Goal: Task Accomplishment & Management: Manage account settings

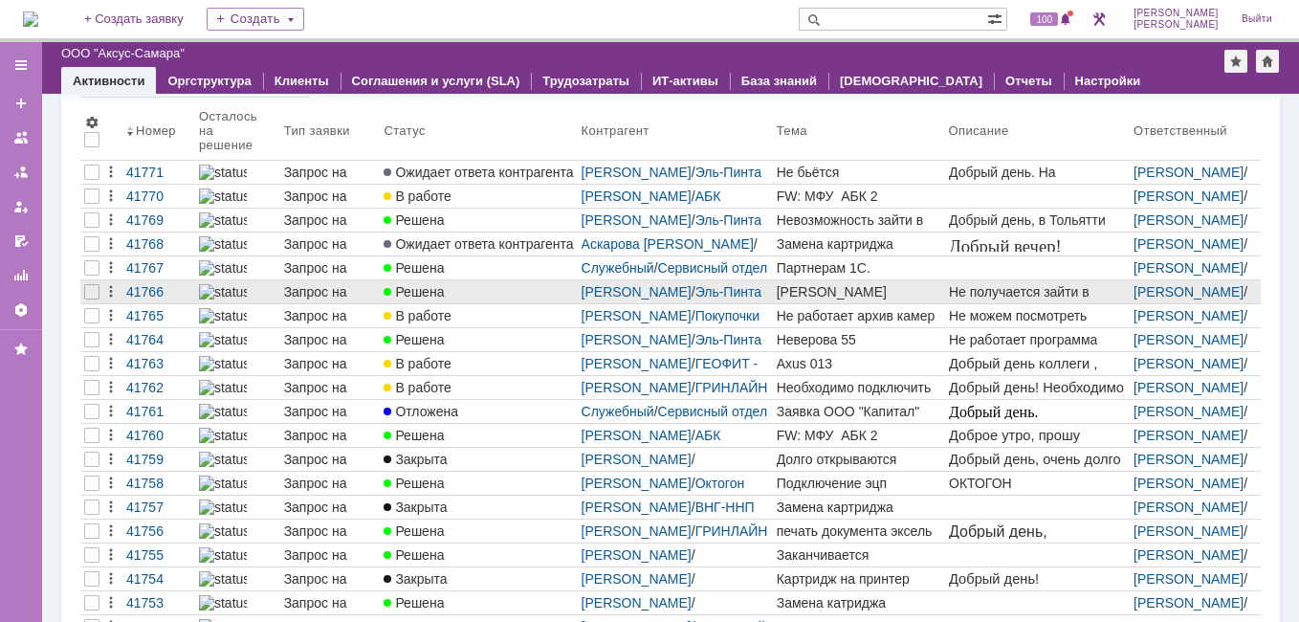
scroll to position [164, 0]
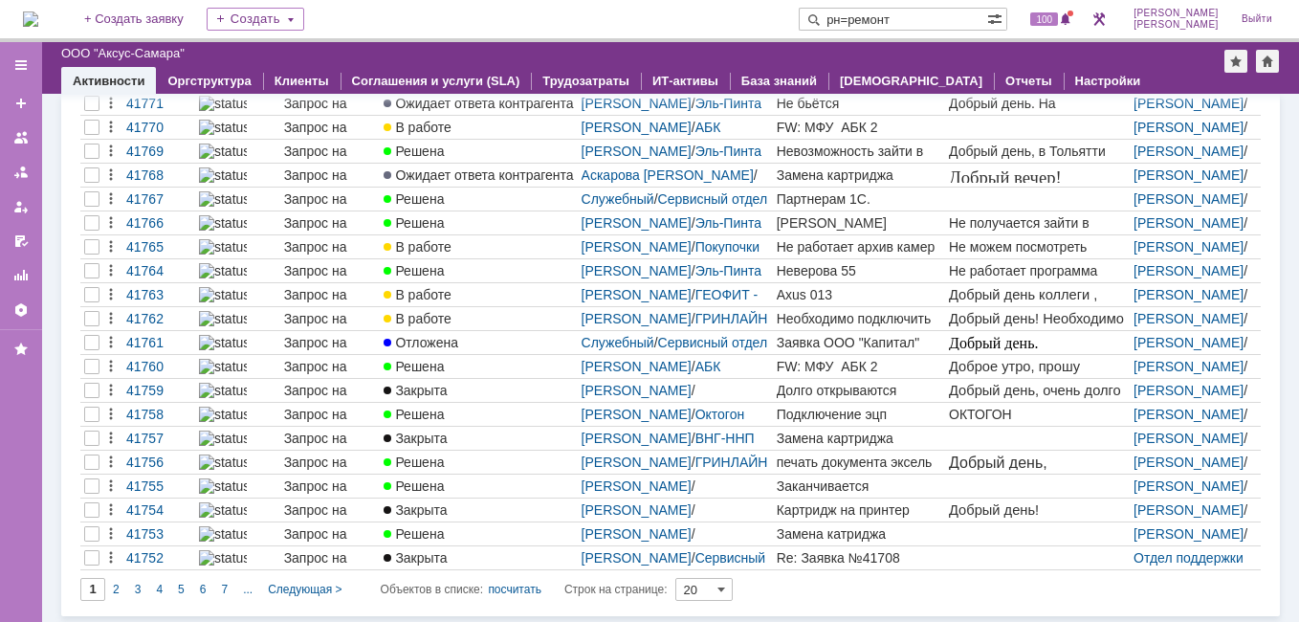
click at [902, 19] on input "рн=ремонт" at bounding box center [892, 19] width 188 height 23
click at [965, 17] on input "рн-ремонт" at bounding box center [892, 19] width 188 height 23
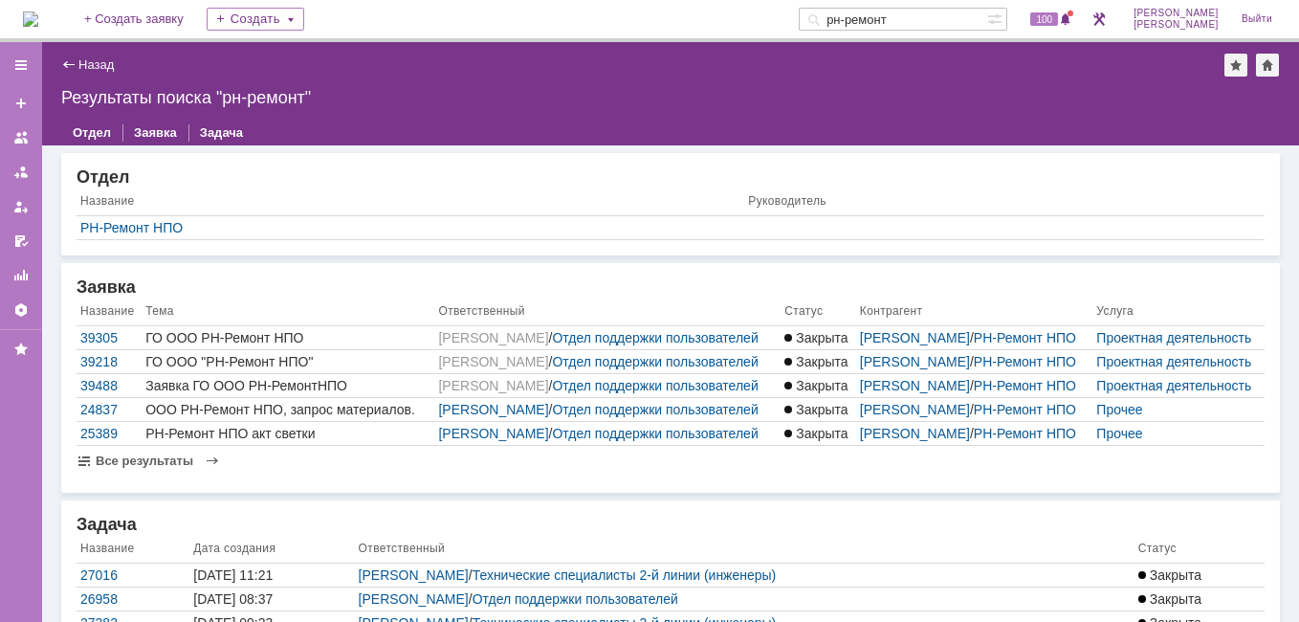
drag, startPoint x: 950, startPoint y: 14, endPoint x: 898, endPoint y: 27, distance: 53.1
click at [898, 27] on input "рн-ремонт" at bounding box center [892, 19] width 188 height 23
type input "рн-нпо"
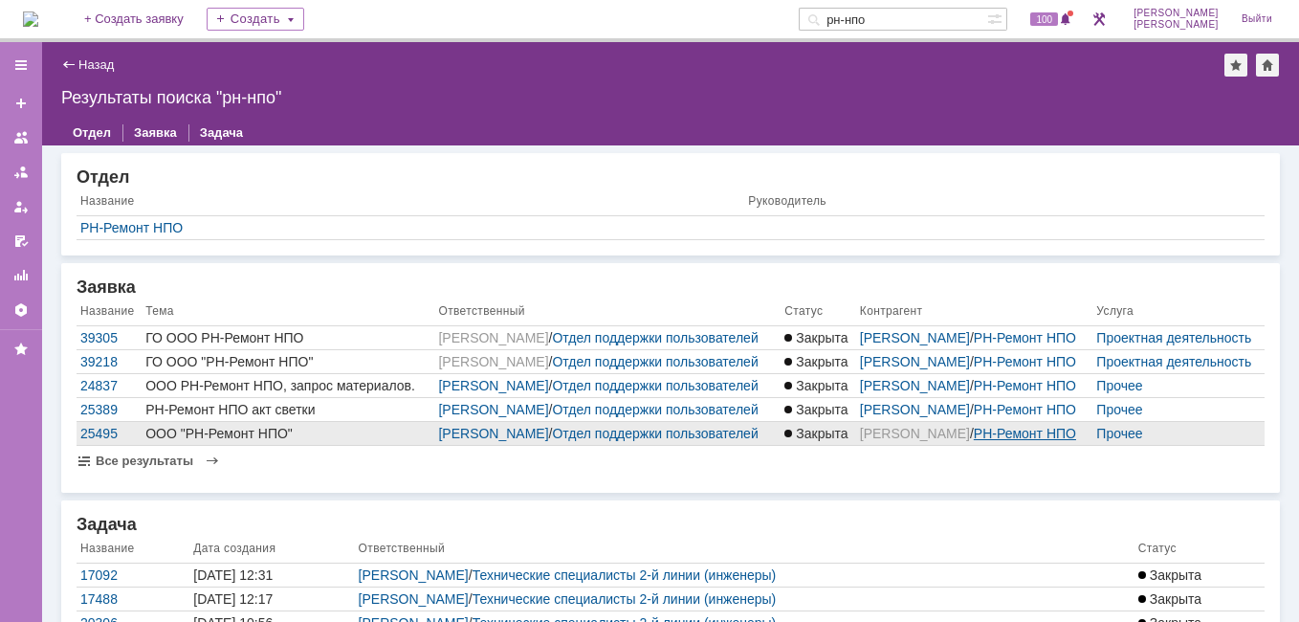
click at [1027, 441] on link "РН-Ремонт НПО" at bounding box center [1024, 433] width 102 height 15
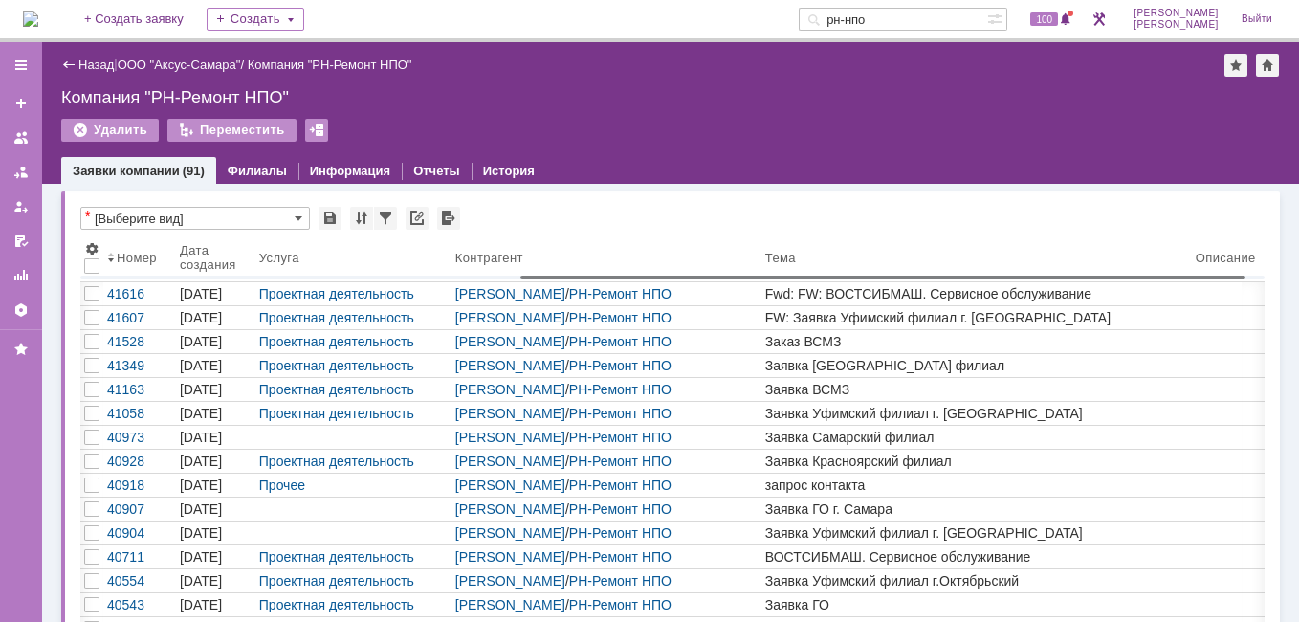
drag, startPoint x: 244, startPoint y: 279, endPoint x: 687, endPoint y: 279, distance: 442.7
click at [687, 279] on body "Идет загрузка, пожалуйста, подождите. На домашнюю + Создать заявку Создать рн-н…" at bounding box center [649, 311] width 1299 height 622
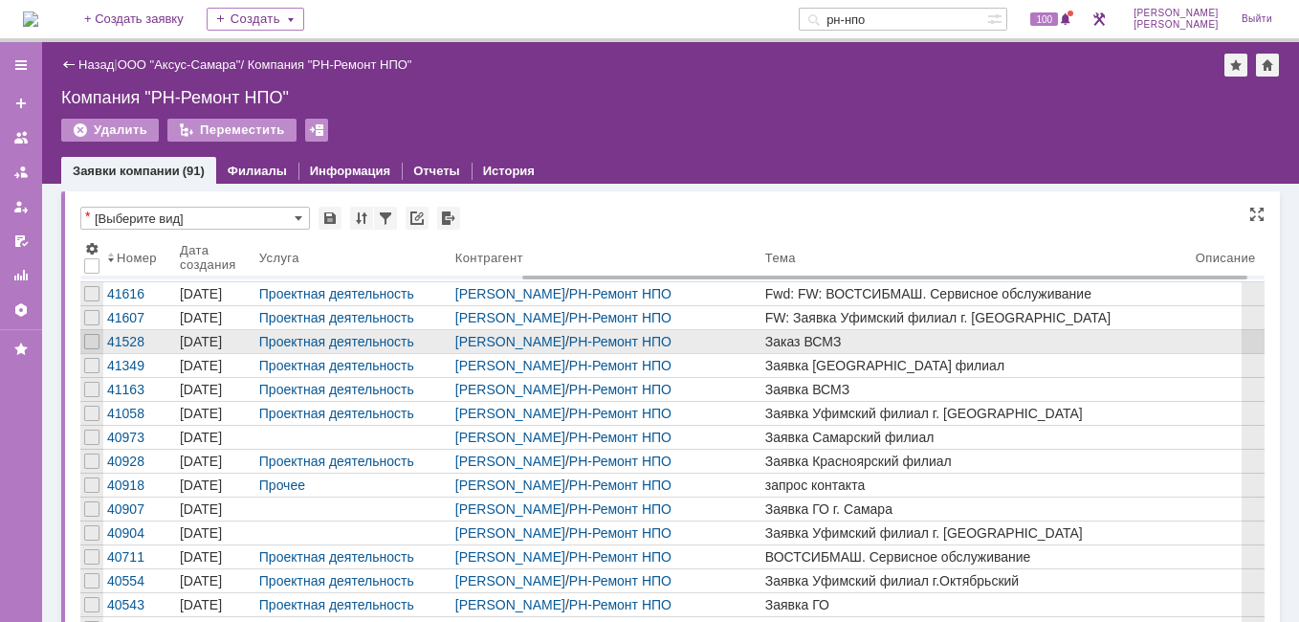
click at [765, 345] on div "Заказ ВСМЗ" at bounding box center [976, 341] width 423 height 15
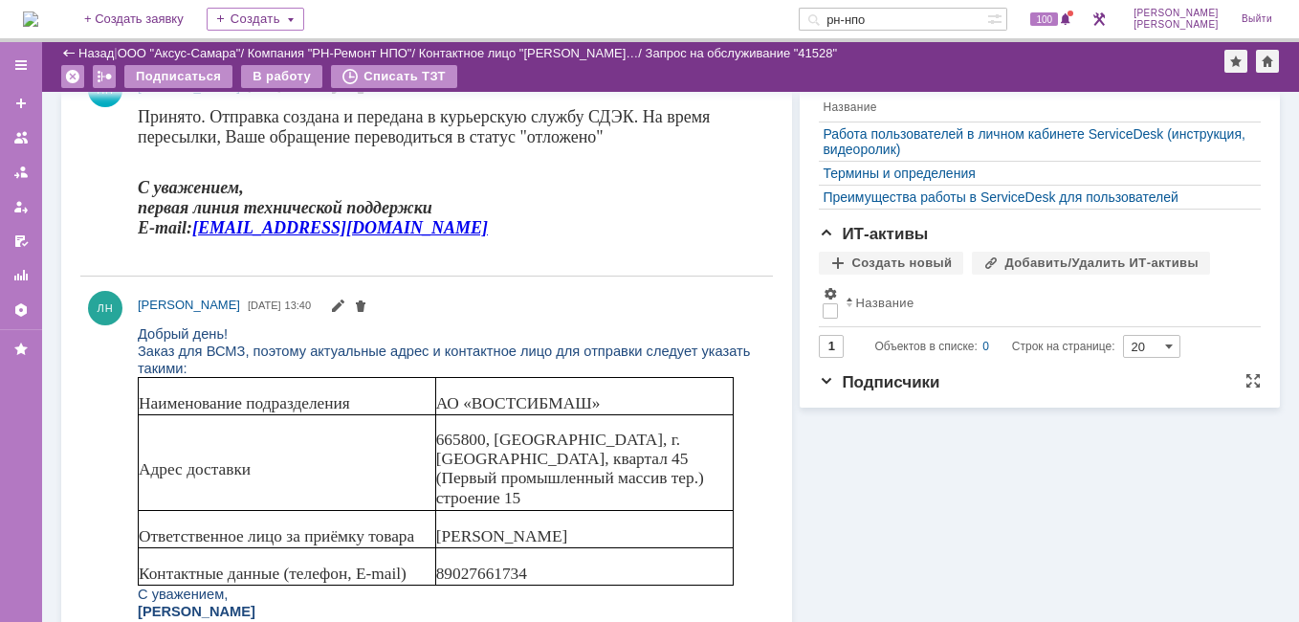
click at [819, 391] on span "Подписчики" at bounding box center [879, 382] width 120 height 18
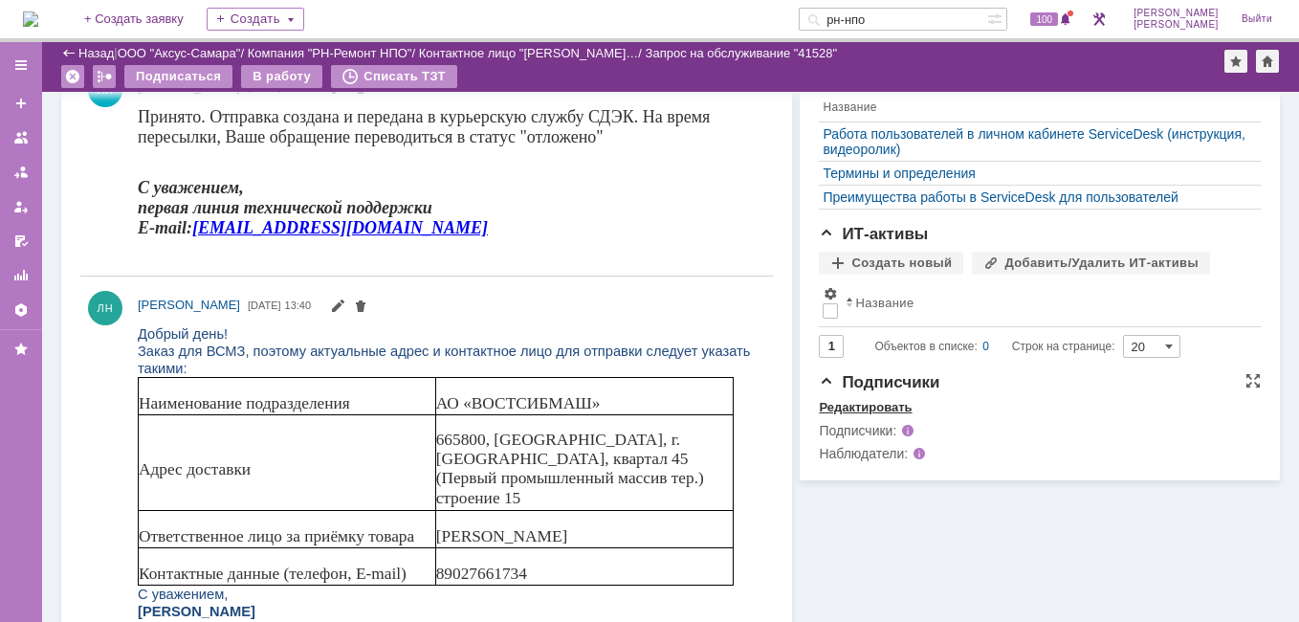
click at [868, 415] on div "Редактировать" at bounding box center [865, 407] width 93 height 15
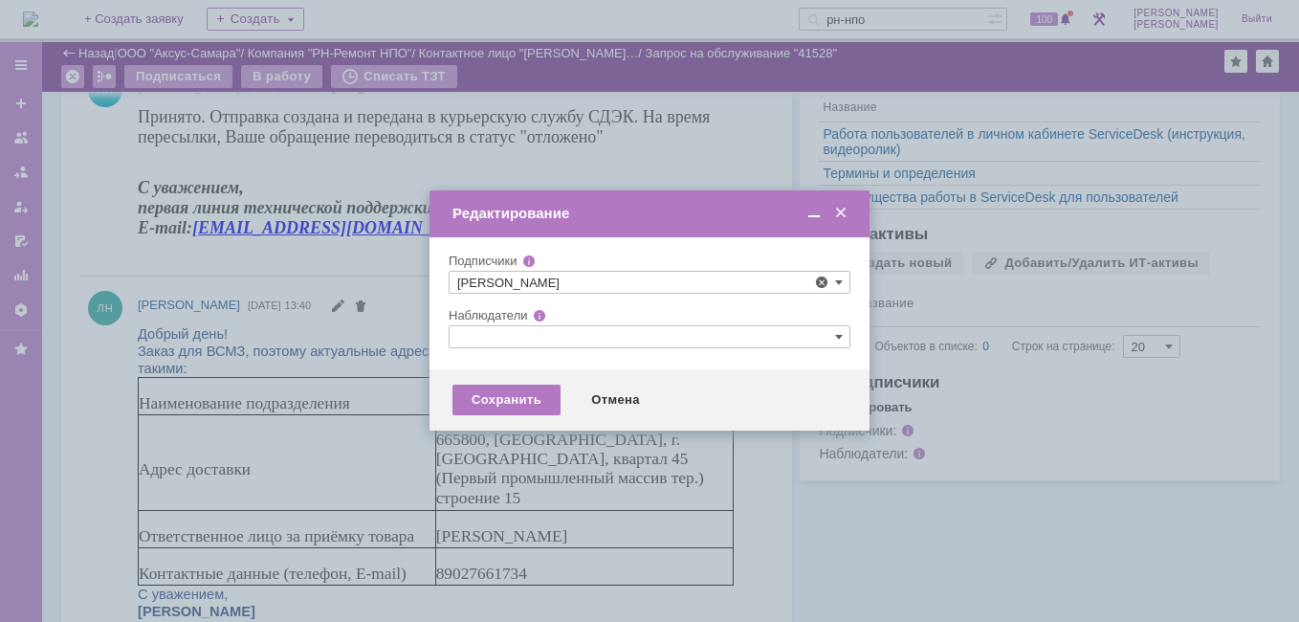
click at [530, 380] on span at bounding box center [530, 375] width 0 height 10
click at [512, 382] on input "[PERSON_NAME]" at bounding box center [516, 378] width 12 height 12
type input "[PERSON_NAME]"
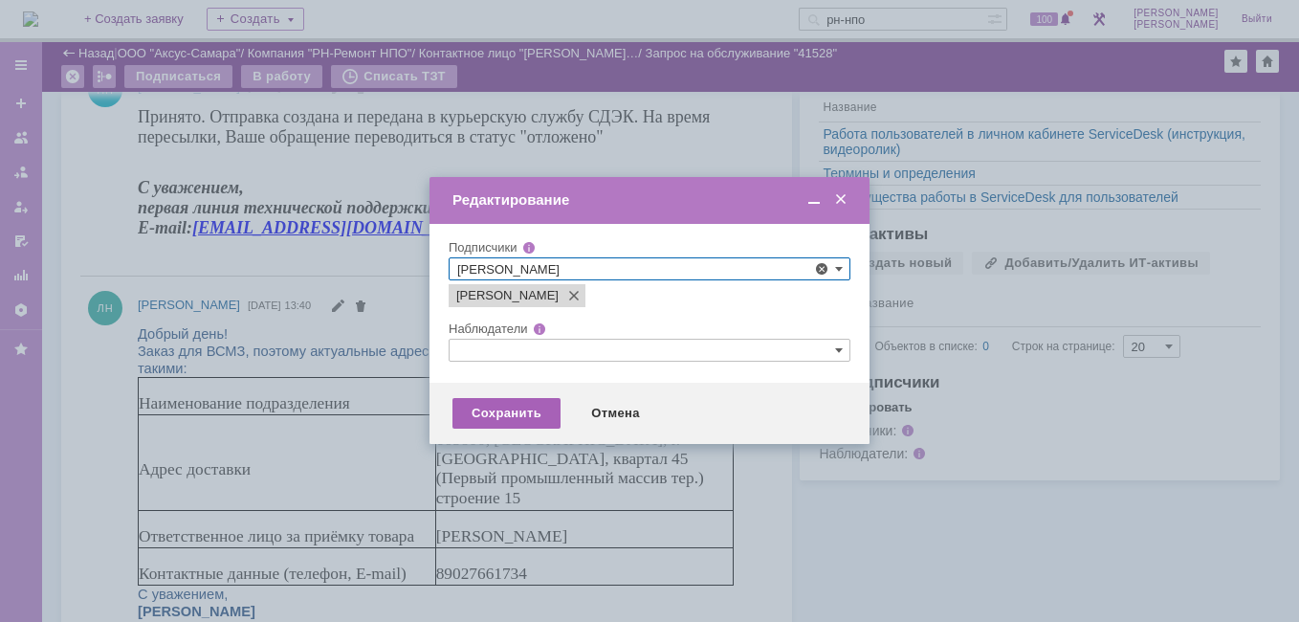
click at [518, 410] on div "Сохранить" at bounding box center [506, 413] width 108 height 31
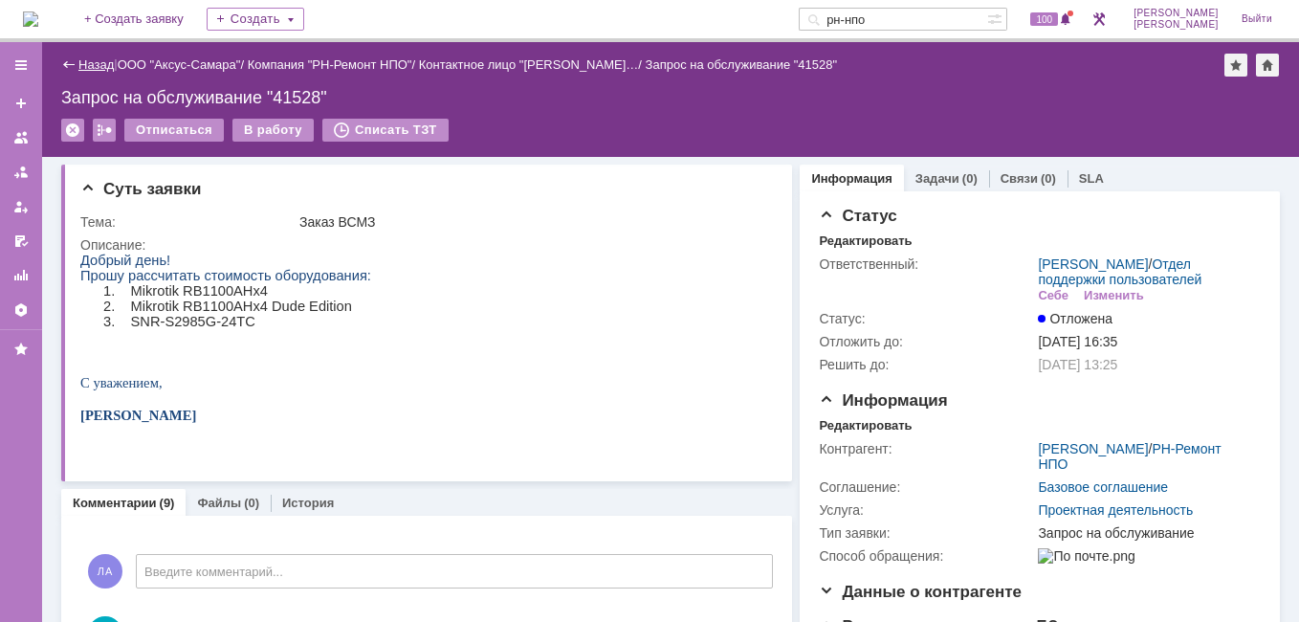
click at [95, 61] on link "Назад" at bounding box center [95, 64] width 35 height 14
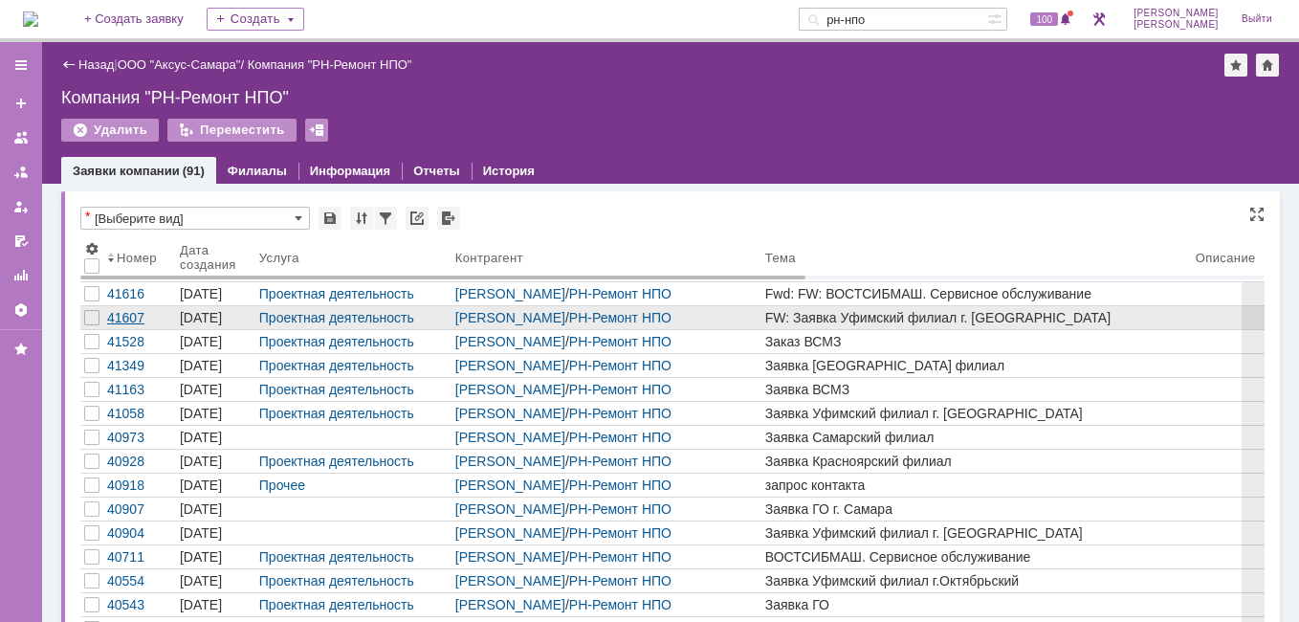
click at [118, 311] on div "41607" at bounding box center [139, 317] width 65 height 15
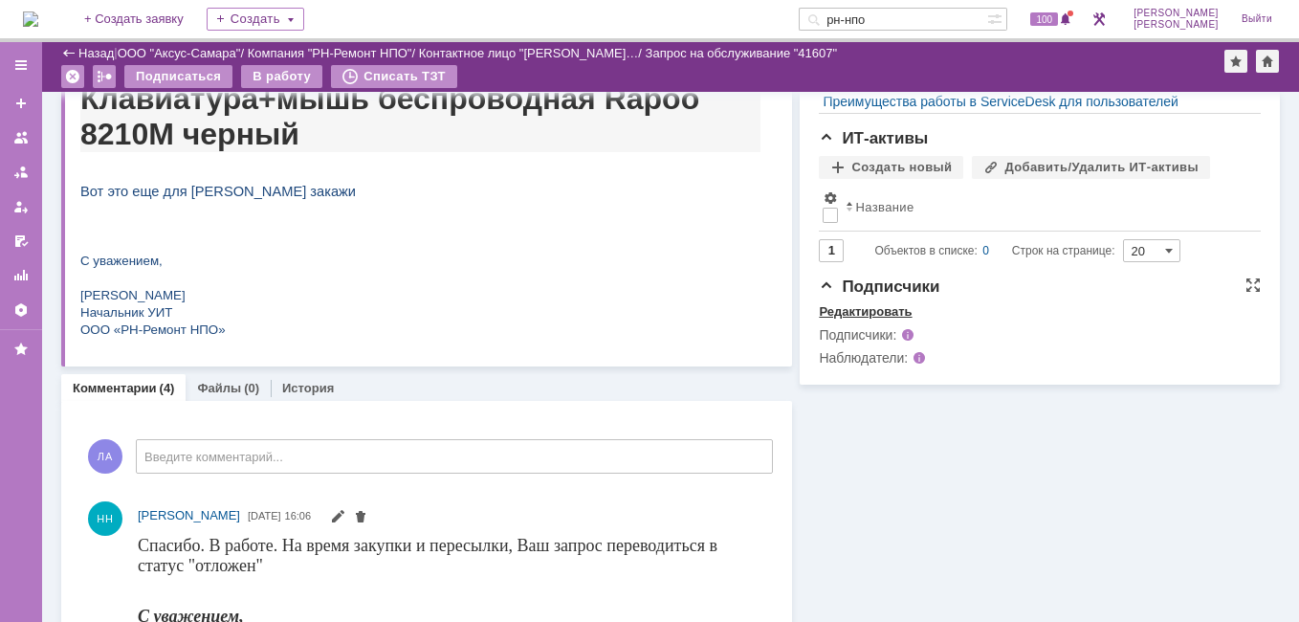
click at [874, 319] on div "Редактировать" at bounding box center [865, 311] width 93 height 15
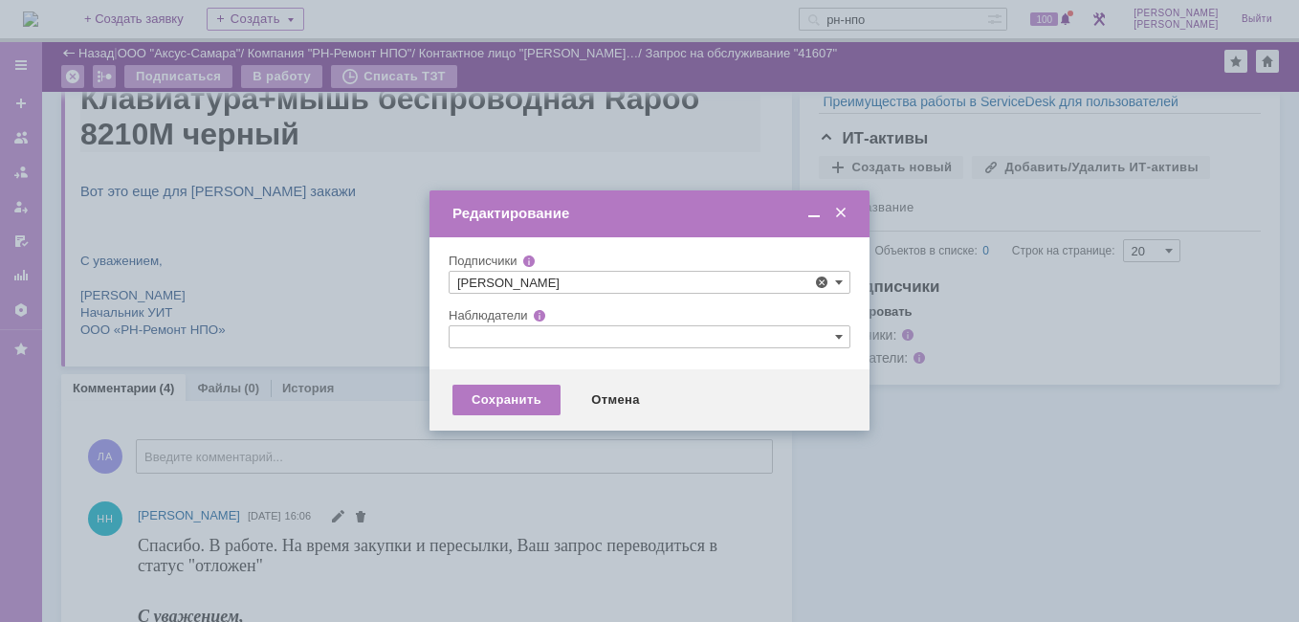
click at [511, 385] on div "[PERSON_NAME]" at bounding box center [649, 378] width 400 height 24
click at [530, 372] on span at bounding box center [530, 375] width 0 height 10
click at [518, 372] on input "[PERSON_NAME]" at bounding box center [516, 378] width 12 height 12
type input "[PERSON_NAME]"
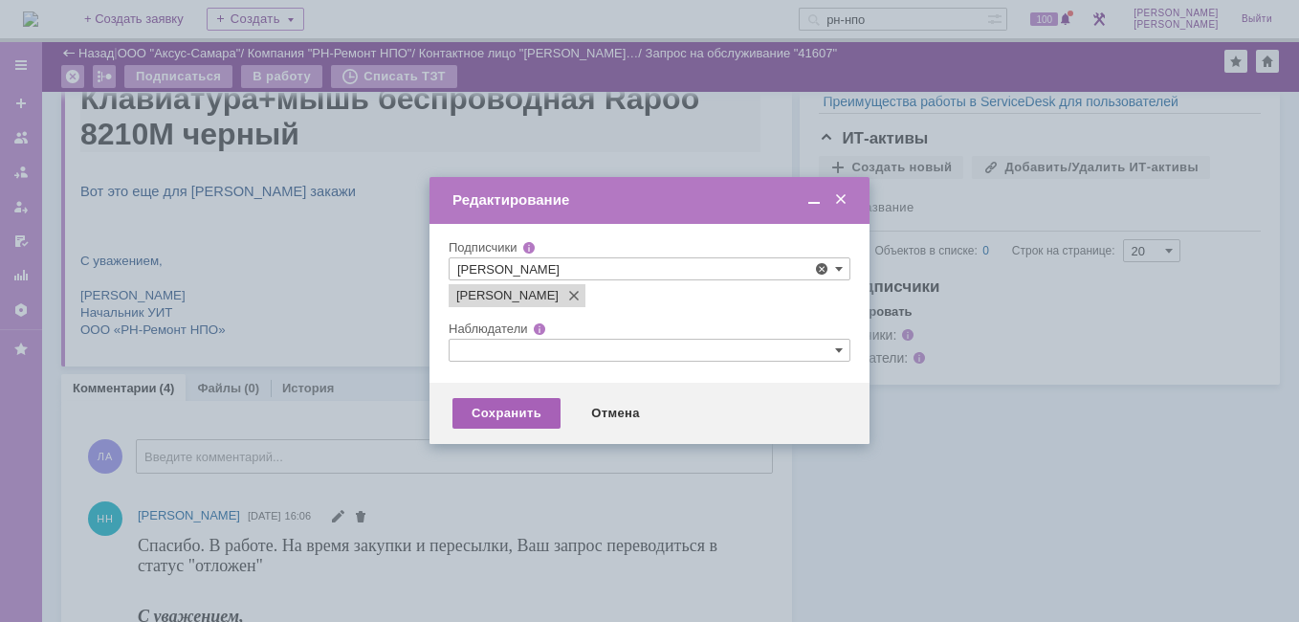
click at [498, 406] on div "Сохранить" at bounding box center [506, 413] width 108 height 31
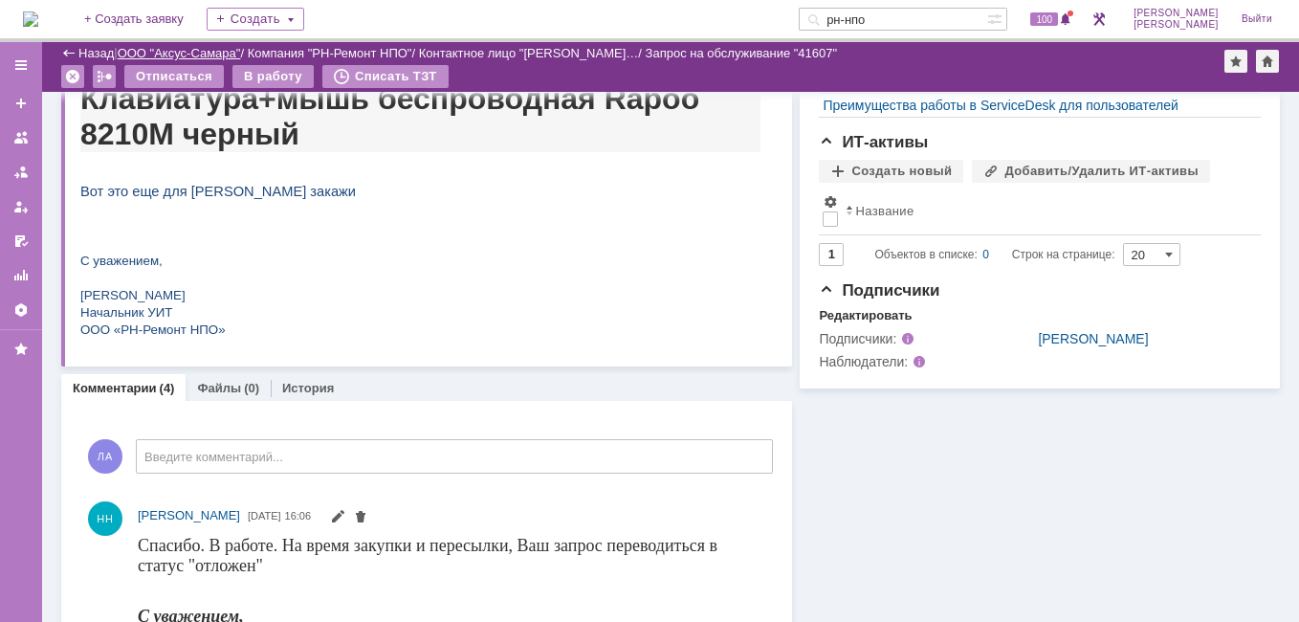
click at [197, 50] on link "ООО "Аксус-Самара"" at bounding box center [179, 53] width 123 height 14
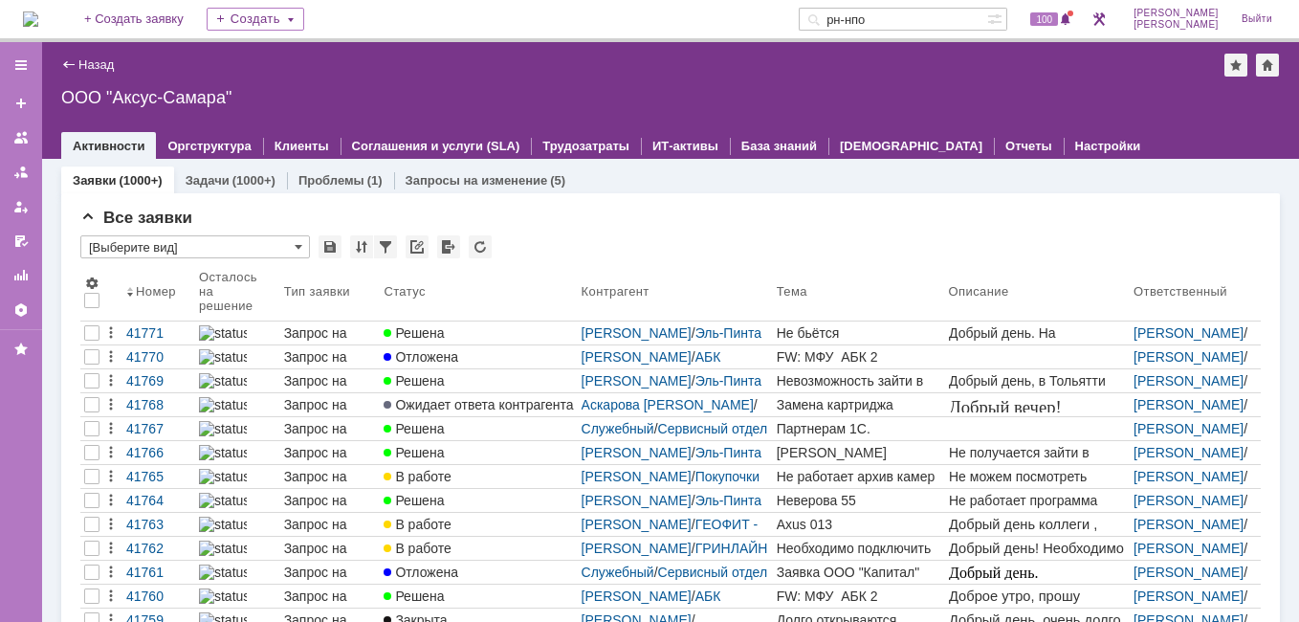
click at [987, 26] on input "рн-нпо" at bounding box center [892, 19] width 188 height 23
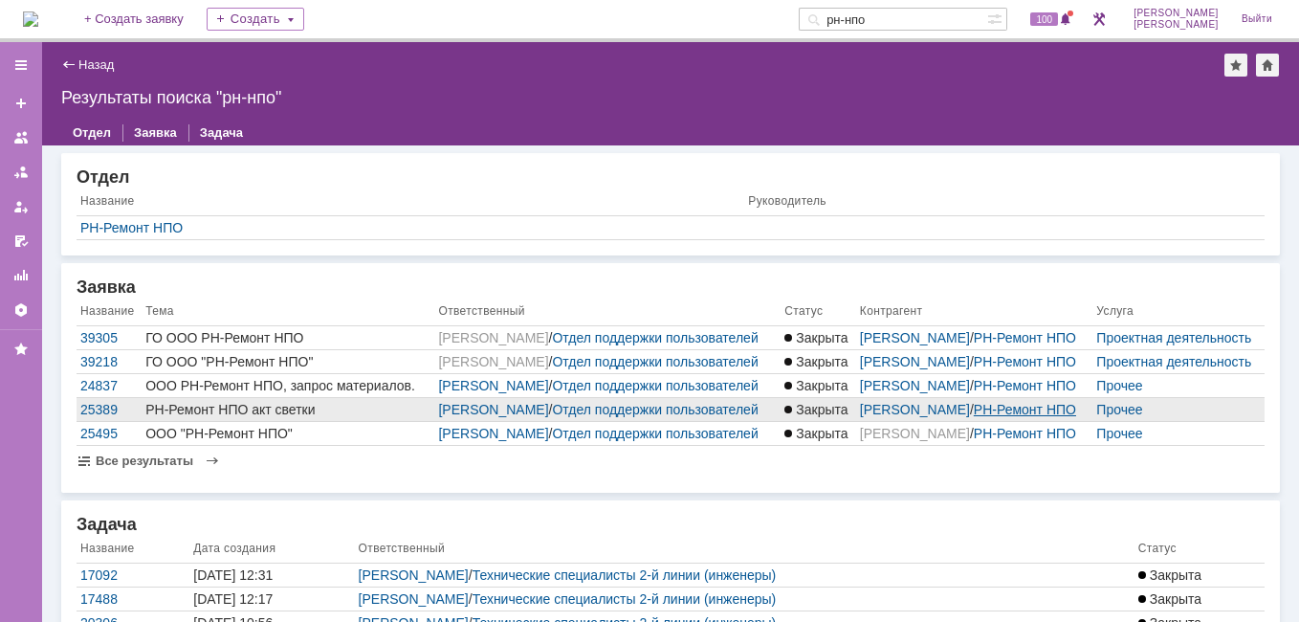
click at [1045, 417] on link "РН-Ремонт НПО" at bounding box center [1024, 409] width 102 height 15
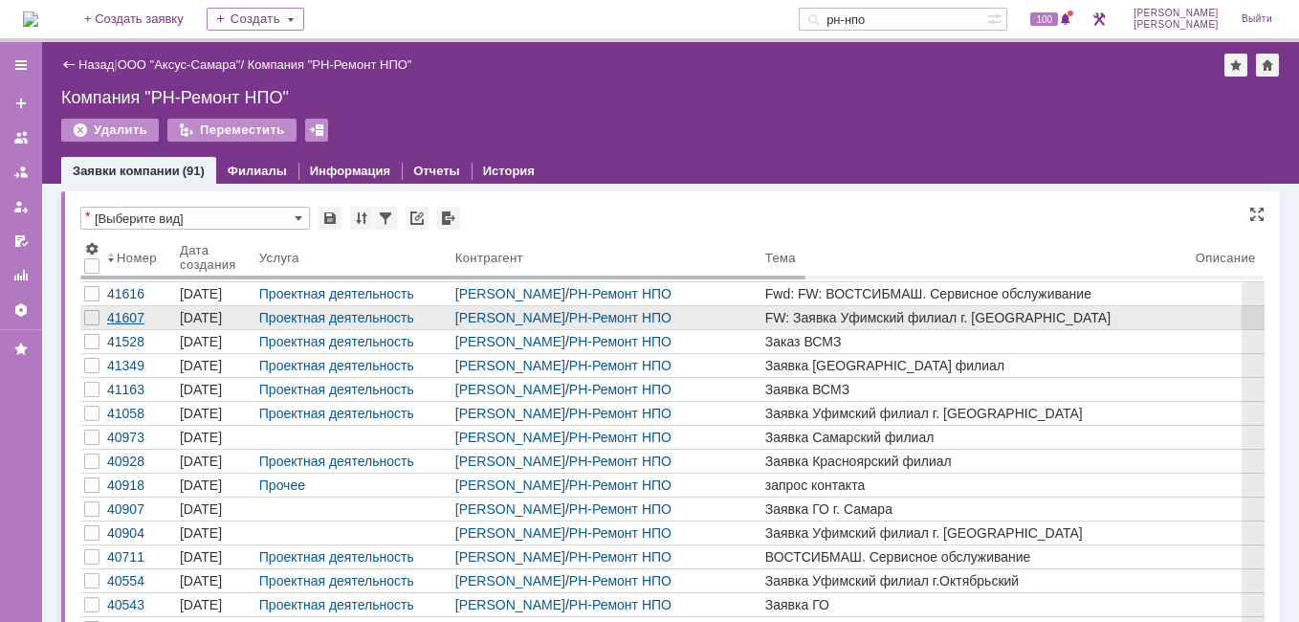
click at [148, 306] on link "41607" at bounding box center [139, 317] width 73 height 23
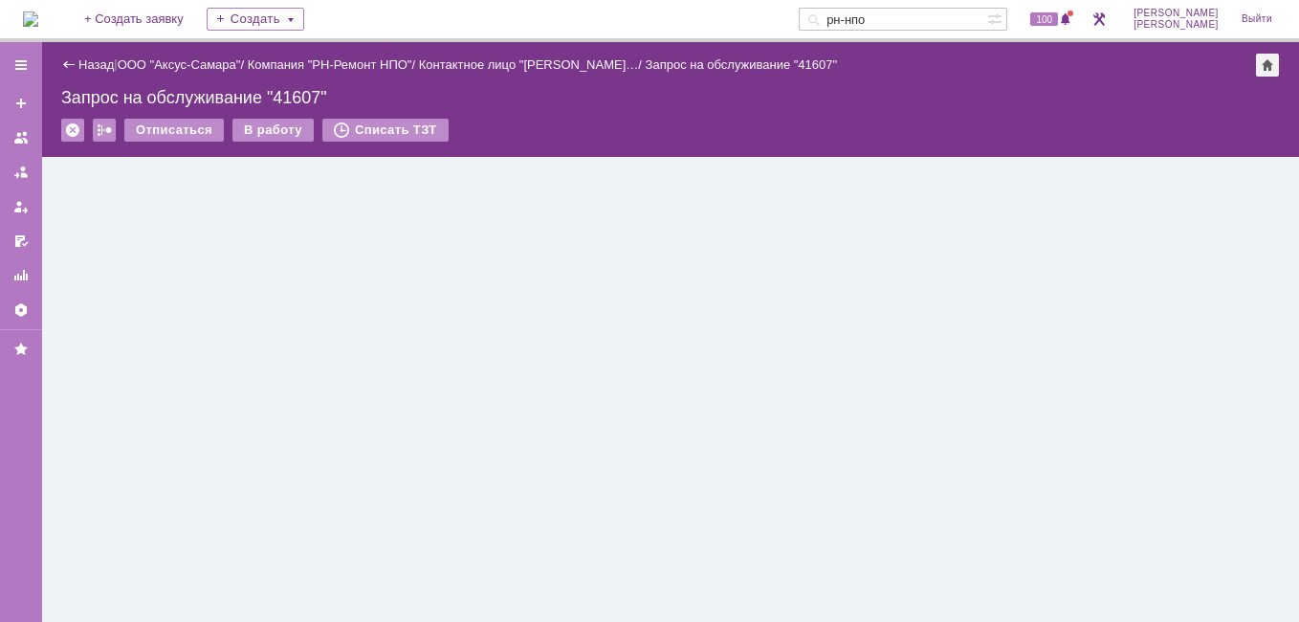
click at [135, 293] on div at bounding box center [670, 389] width 1257 height 465
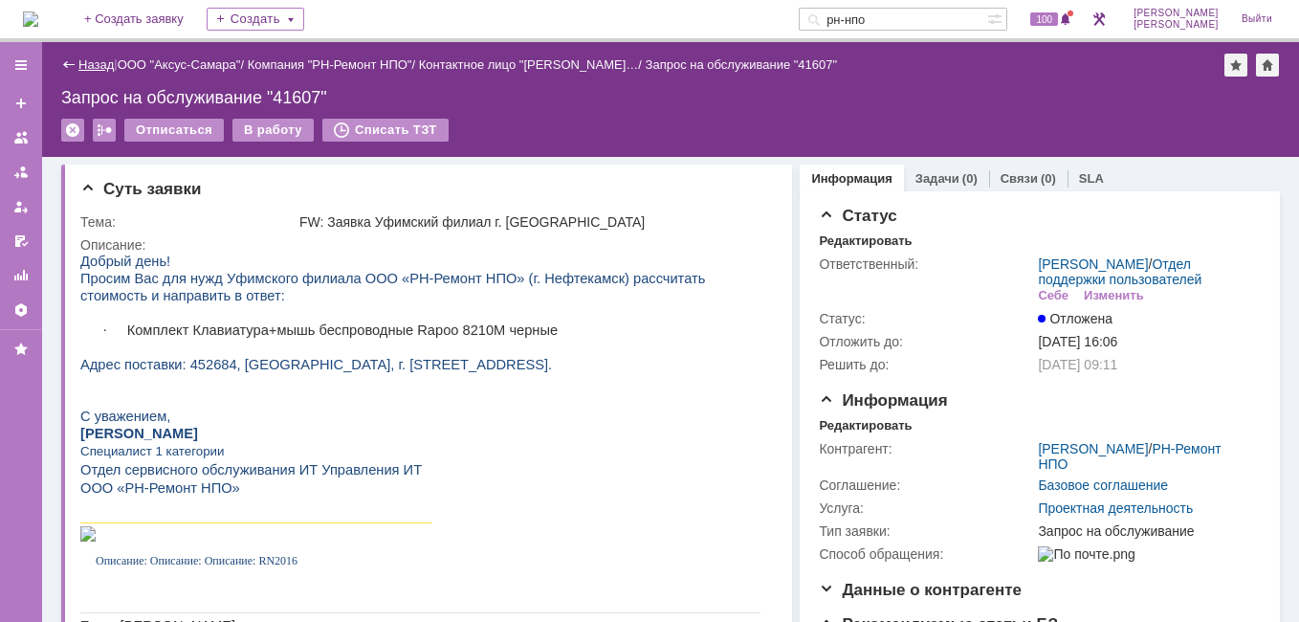
click at [81, 62] on link "Назад" at bounding box center [95, 64] width 35 height 14
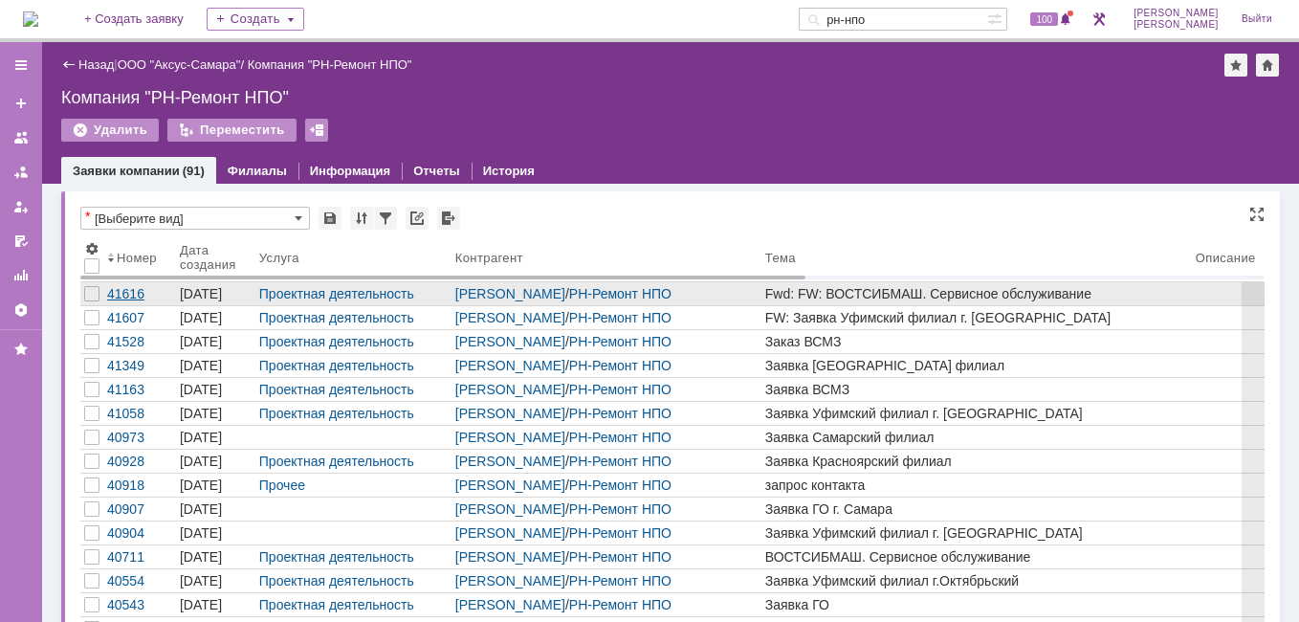
click at [122, 300] on div "41616" at bounding box center [139, 293] width 65 height 15
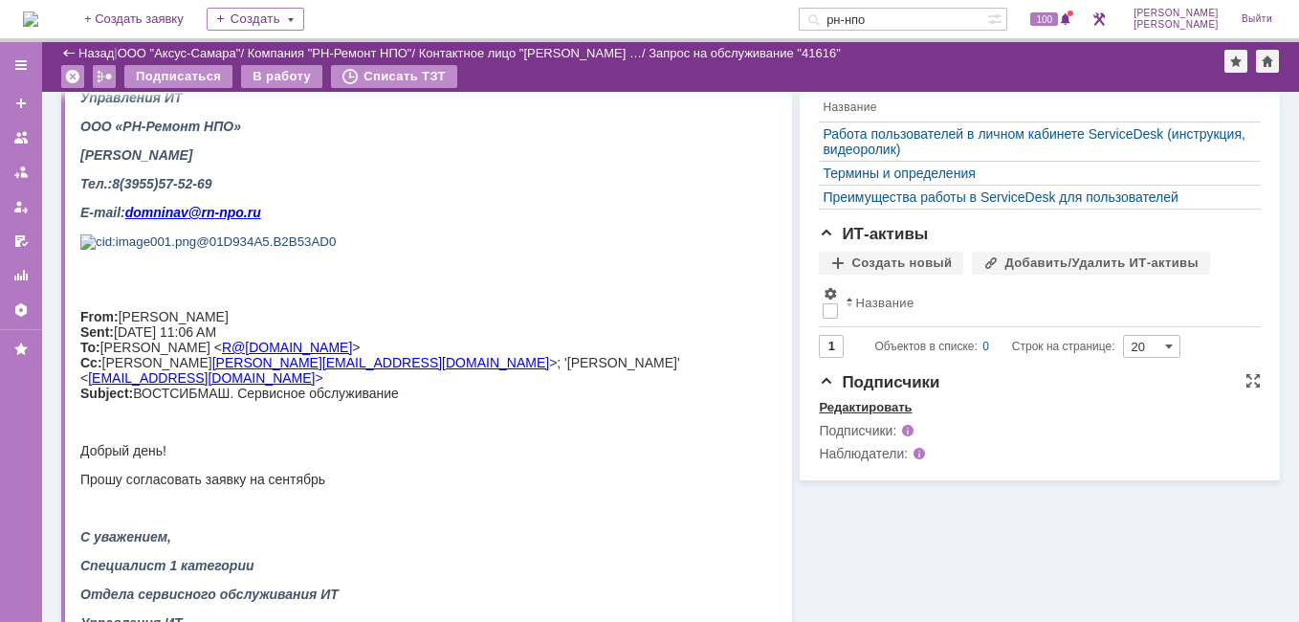
click at [837, 415] on div "Редактировать" at bounding box center [865, 407] width 93 height 15
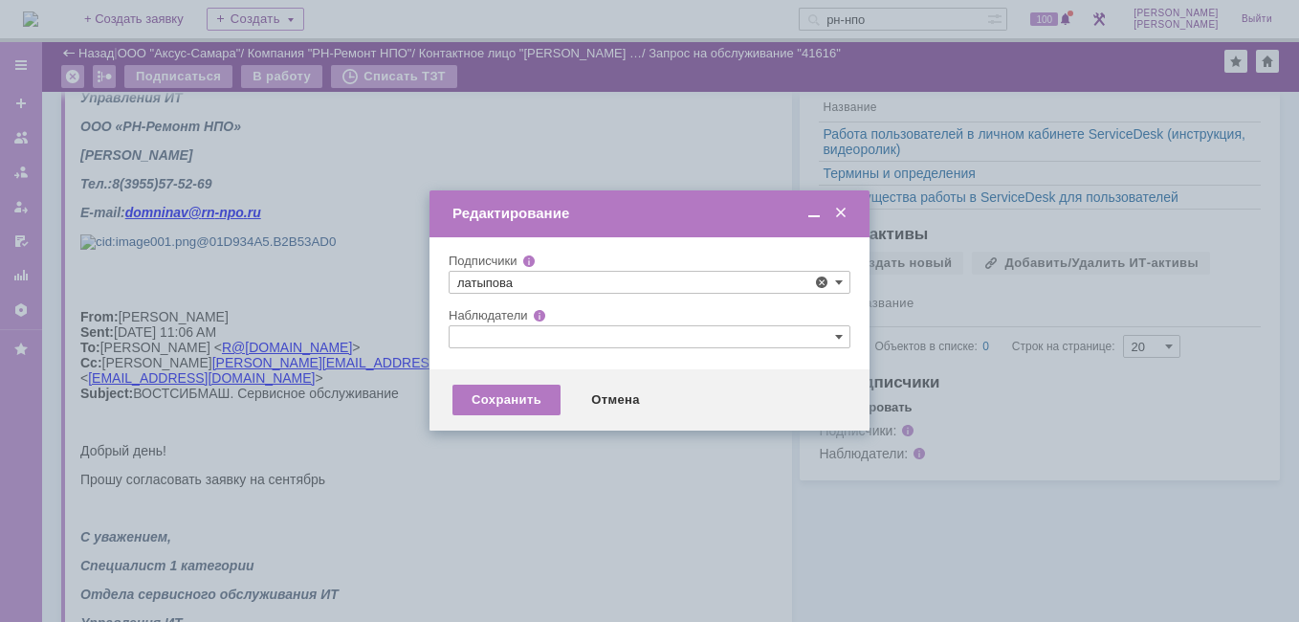
click at [530, 378] on span at bounding box center [530, 375] width 0 height 10
click at [512, 378] on input "[PERSON_NAME]" at bounding box center [516, 378] width 12 height 12
type input "[PERSON_NAME]"
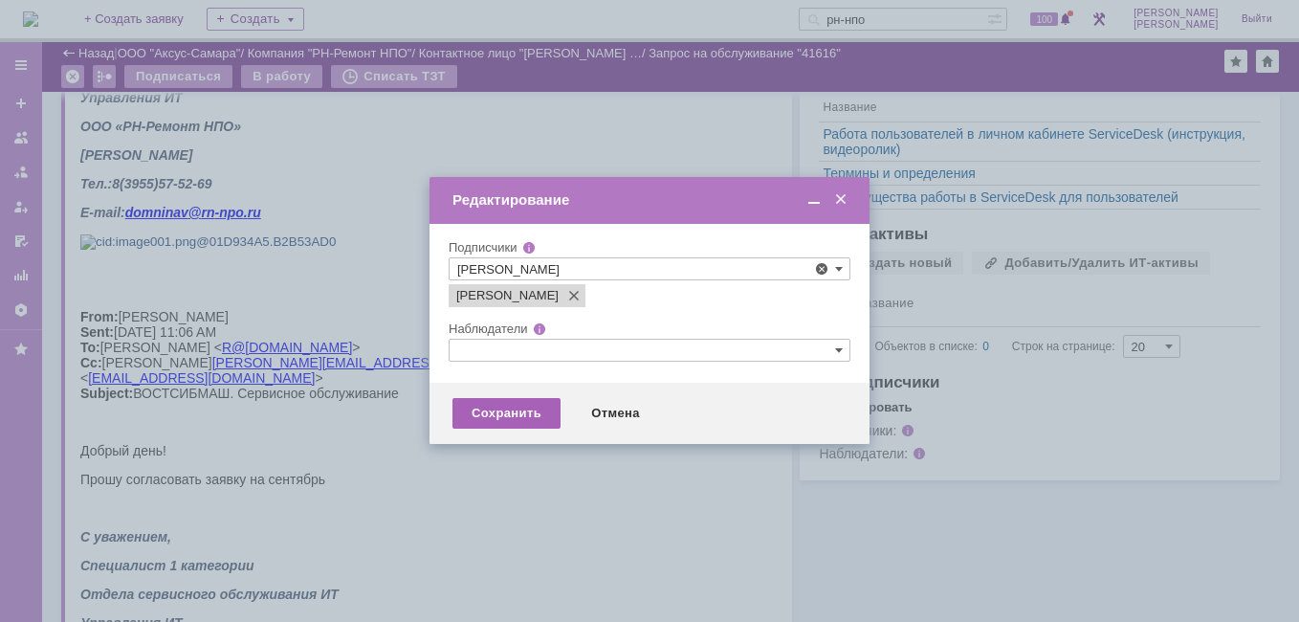
click at [481, 416] on div "Сохранить" at bounding box center [506, 413] width 108 height 31
